Goal: Find specific page/section: Find specific page/section

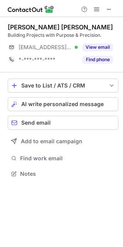
scroll to position [4, 3]
